Goal: Information Seeking & Learning: Stay updated

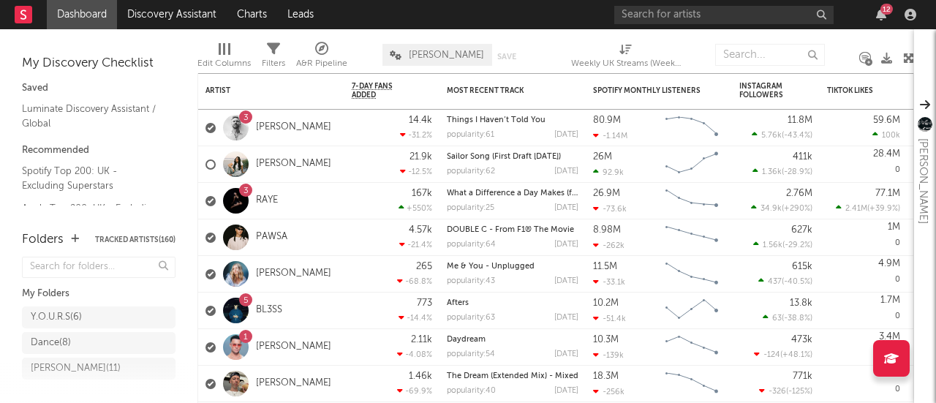
click at [885, 21] on div "12" at bounding box center [767, 14] width 307 height 29
click at [879, 14] on icon "button" at bounding box center [881, 15] width 10 height 12
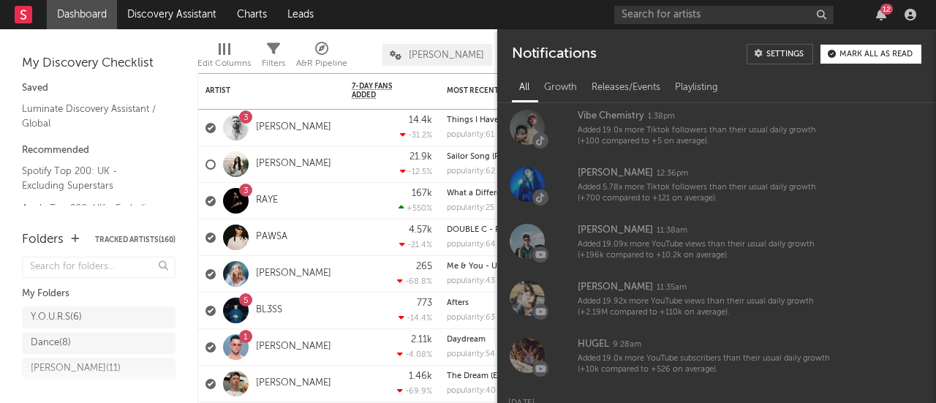
scroll to position [816, 0]
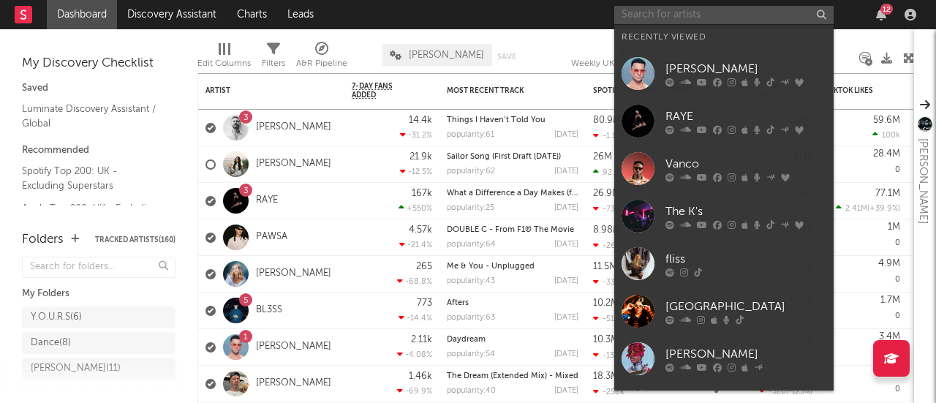
click at [675, 6] on input "text" at bounding box center [723, 15] width 219 height 18
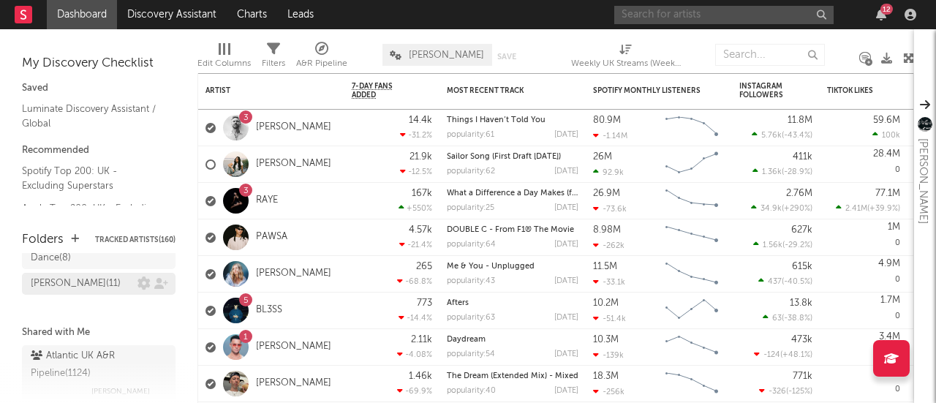
scroll to position [84, 0]
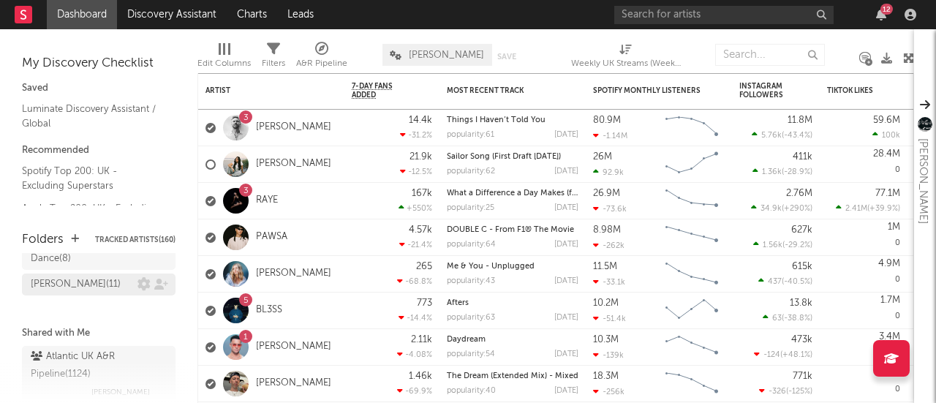
click at [79, 281] on div "Kevin Signed ( 11 )" at bounding box center [76, 285] width 90 height 18
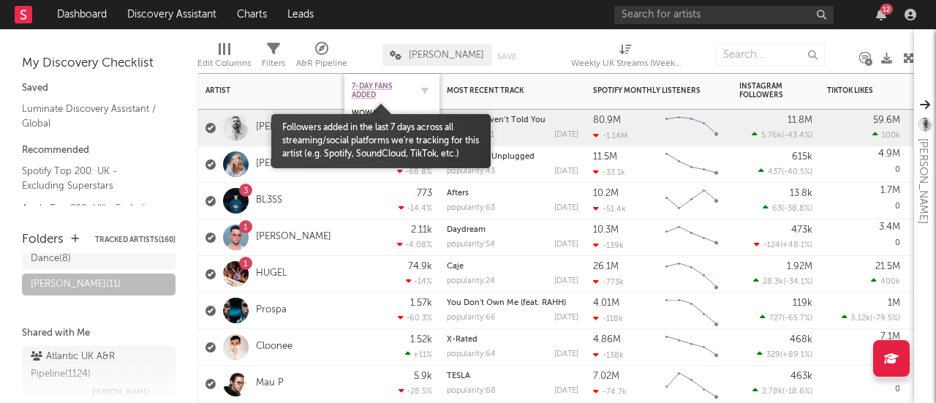
click at [376, 86] on span "7-Day Fans Added" at bounding box center [381, 91] width 58 height 18
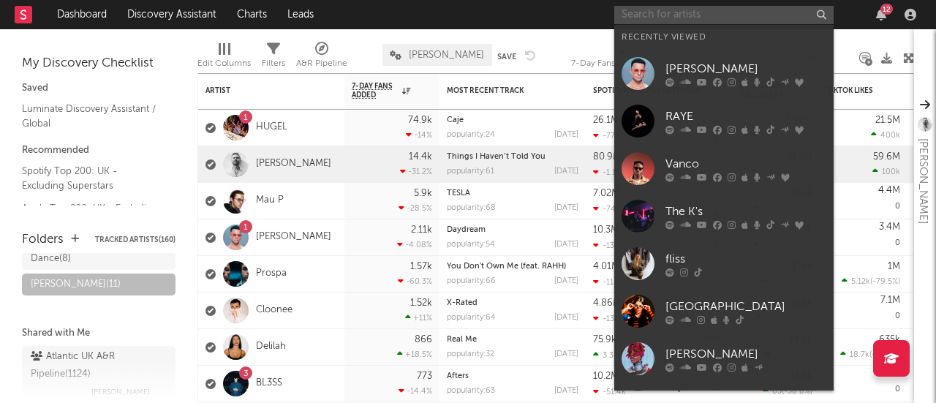
click at [641, 18] on input "text" at bounding box center [723, 15] width 219 height 18
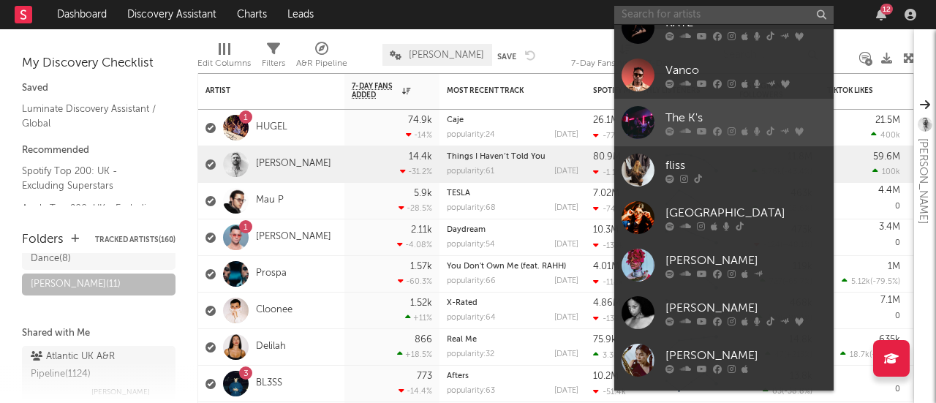
scroll to position [135, 0]
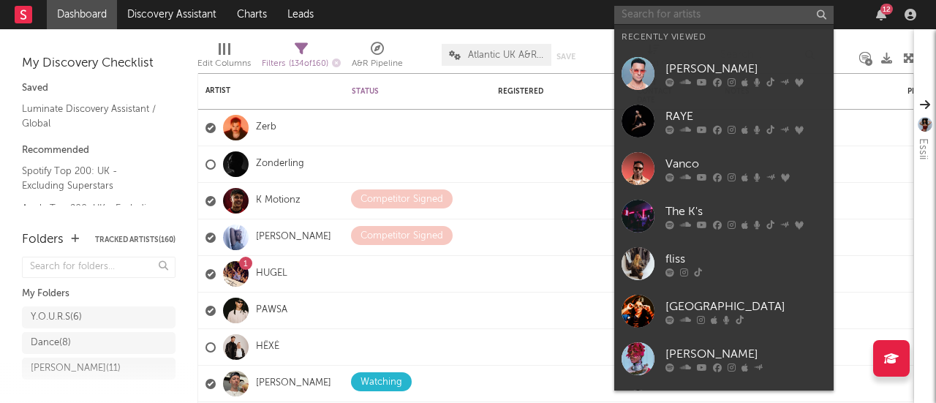
click at [651, 14] on input "text" at bounding box center [723, 15] width 219 height 18
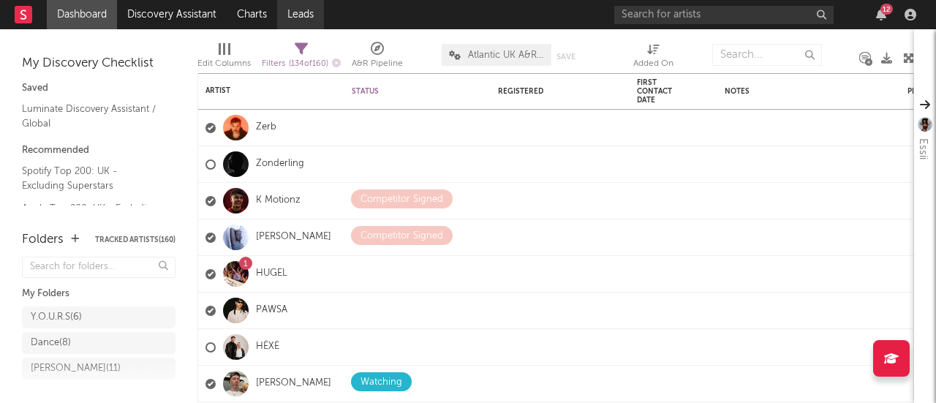
click at [302, 15] on link "Leads" at bounding box center [300, 14] width 47 height 29
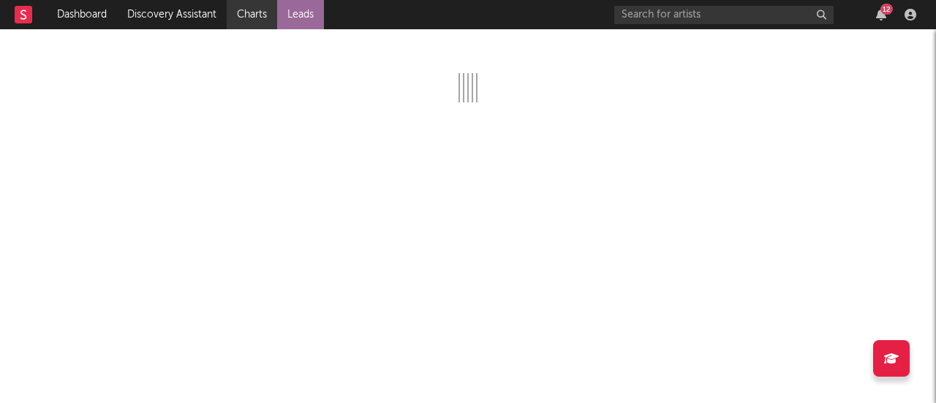
click at [247, 9] on link "Charts" at bounding box center [252, 14] width 50 height 29
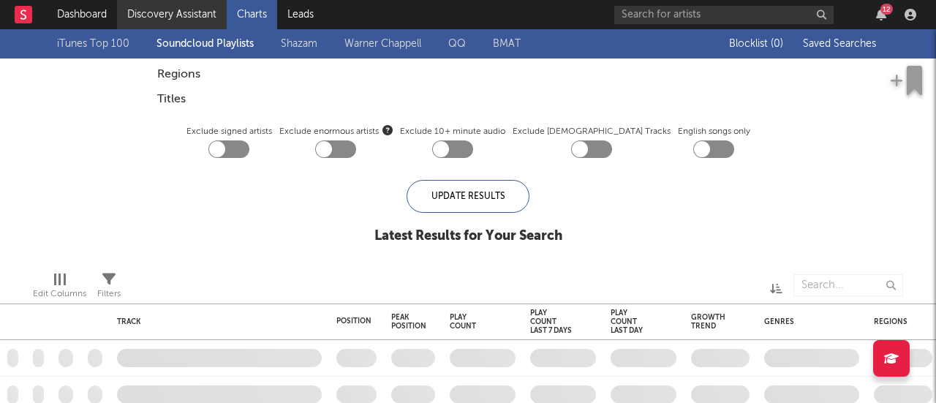
checkbox input "true"
